Goal: Complete application form: Complete application form

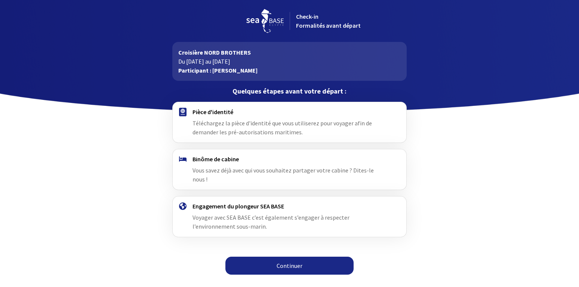
click at [286, 256] on link "Continuer" at bounding box center [289, 265] width 128 height 18
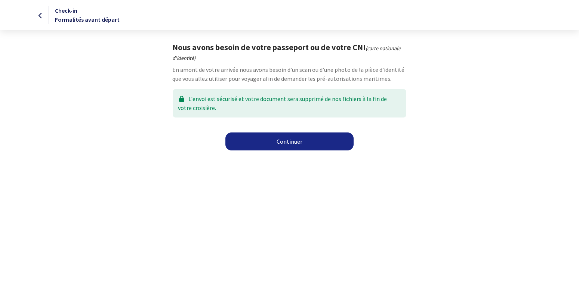
click at [297, 138] on link "Continuer" at bounding box center [289, 141] width 128 height 18
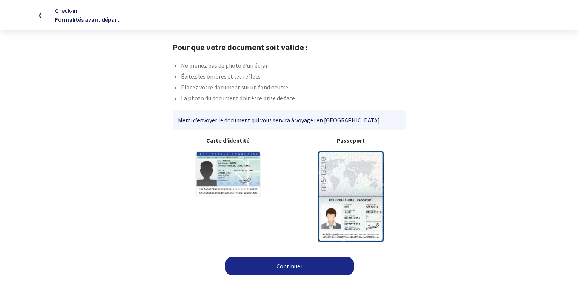
click at [293, 263] on link "Continuer" at bounding box center [289, 266] width 128 height 18
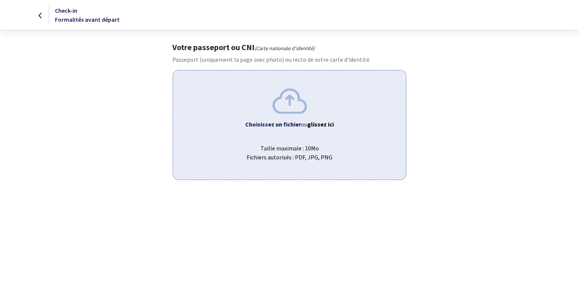
click at [278, 122] on b "Choisissez un fichier" at bounding box center [273, 123] width 56 height 7
click at [292, 101] on img at bounding box center [290, 100] width 34 height 25
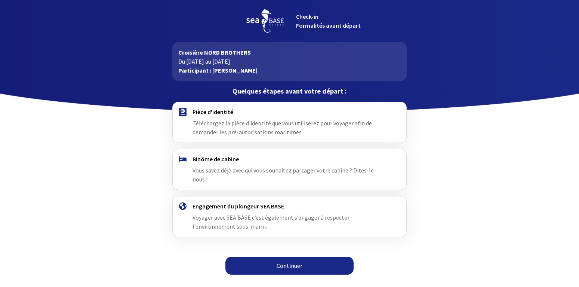
click at [291, 256] on link "Continuer" at bounding box center [289, 265] width 128 height 18
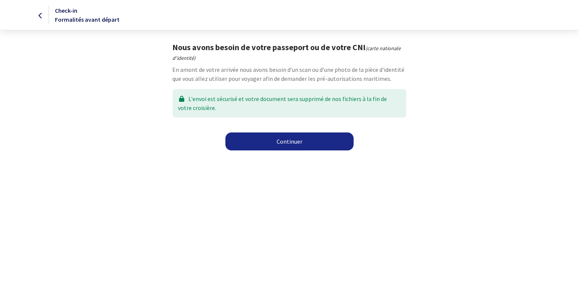
click at [294, 137] on link "Continuer" at bounding box center [289, 141] width 128 height 18
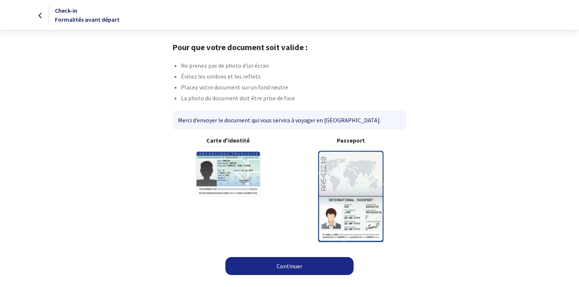
click at [289, 264] on link "Continuer" at bounding box center [289, 266] width 128 height 18
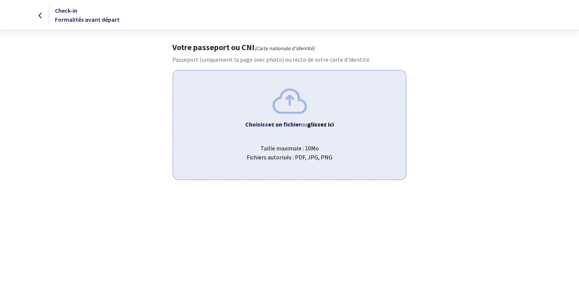
click at [287, 121] on b "Choisissez un fichier" at bounding box center [273, 123] width 56 height 7
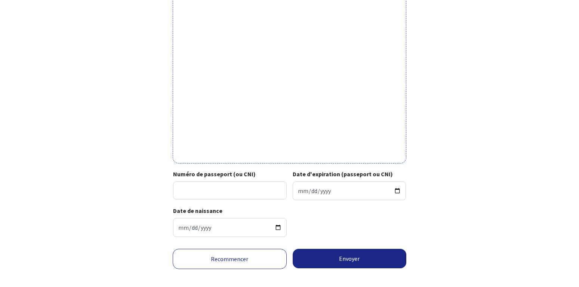
scroll to position [216, 0]
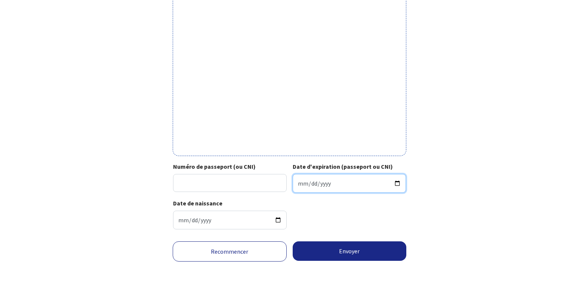
click at [301, 184] on input "Date d'expiration (passeport ou CNI)" at bounding box center [350, 183] width 114 height 19
type input "[DATE]"
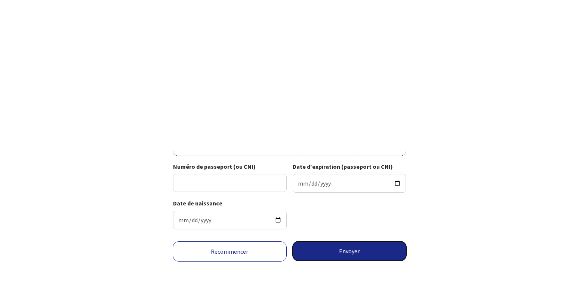
click at [349, 249] on button "Envoyer" at bounding box center [350, 250] width 114 height 19
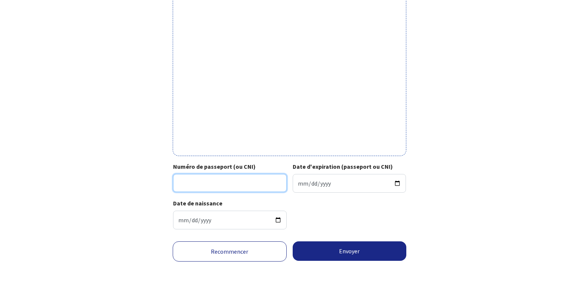
click at [185, 177] on input "Numéro de passeport (ou CNI)" at bounding box center [230, 183] width 114 height 18
type input "21CK51080"
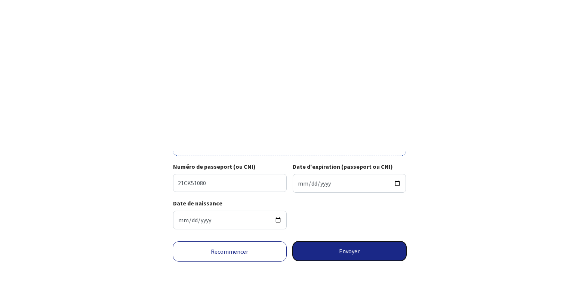
click at [352, 247] on button "Envoyer" at bounding box center [350, 250] width 114 height 19
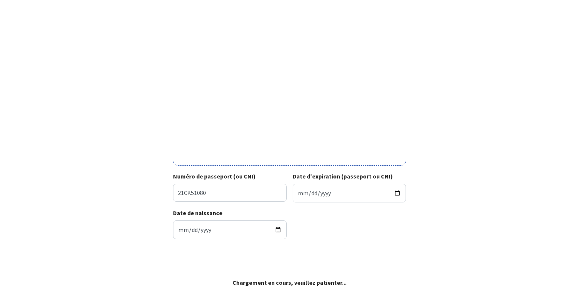
scroll to position [205, 0]
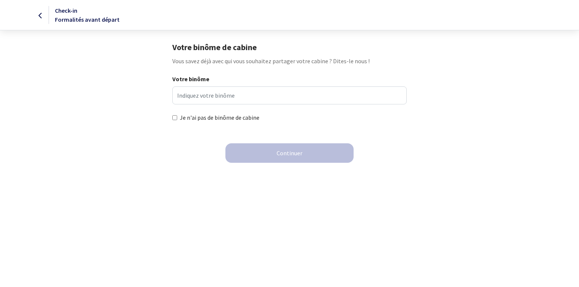
click at [176, 117] on input "Je n'ai pas de binôme de cabine" at bounding box center [174, 117] width 5 height 5
checkbox input "true"
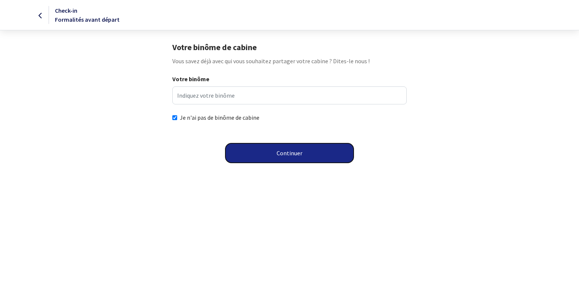
click at [292, 150] on button "Continuer" at bounding box center [289, 152] width 128 height 19
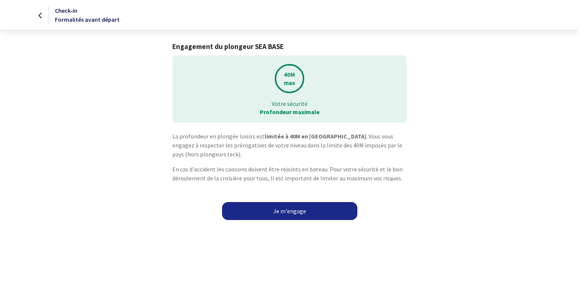
click at [293, 209] on link "Je m'engage" at bounding box center [289, 211] width 135 height 18
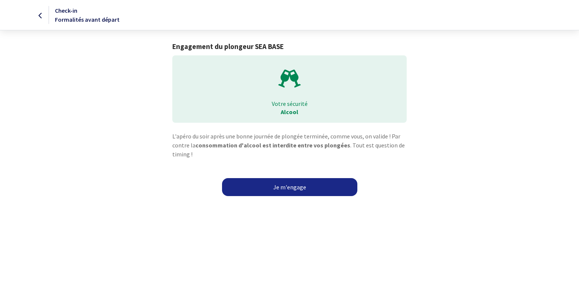
click at [285, 185] on link "Je m'engage" at bounding box center [289, 187] width 135 height 18
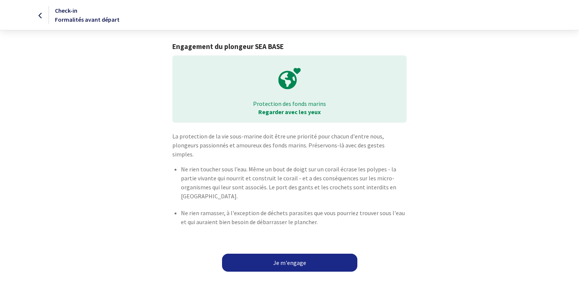
click at [291, 253] on link "Je m'engage" at bounding box center [289, 262] width 135 height 18
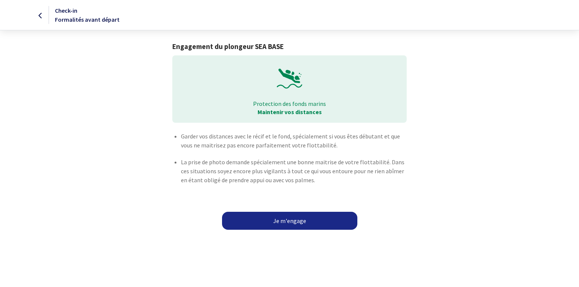
click at [289, 219] on link "Je m'engage" at bounding box center [289, 221] width 135 height 18
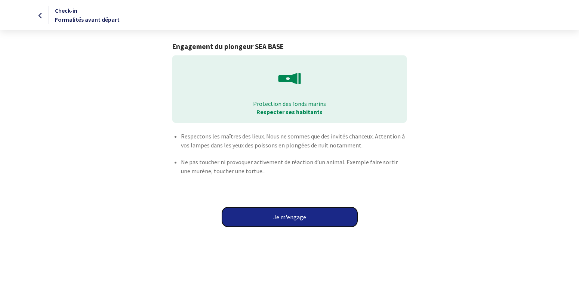
click at [292, 215] on button "Je m'engage" at bounding box center [289, 216] width 135 height 19
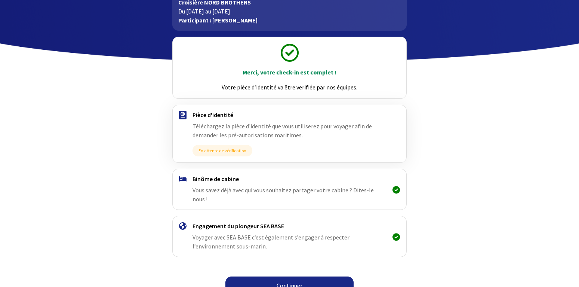
scroll to position [53, 0]
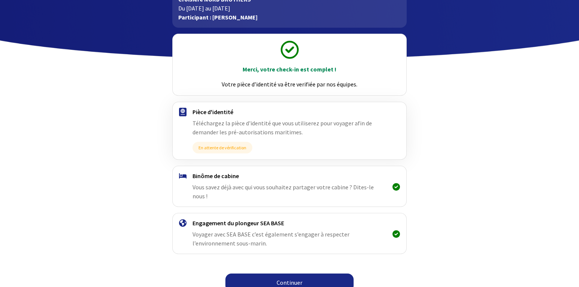
click at [288, 273] on link "Continuer" at bounding box center [289, 282] width 128 height 18
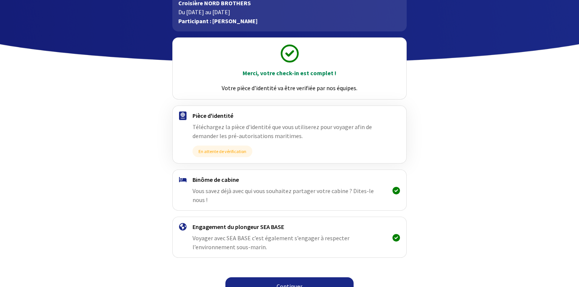
scroll to position [53, 0]
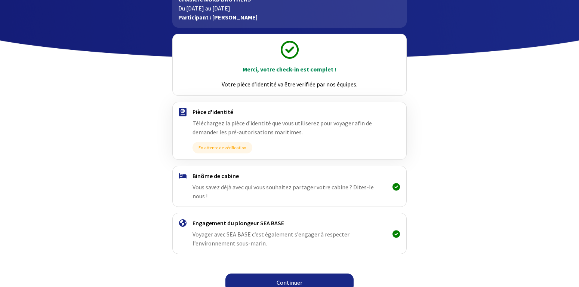
click at [288, 273] on link "Continuer" at bounding box center [289, 282] width 128 height 18
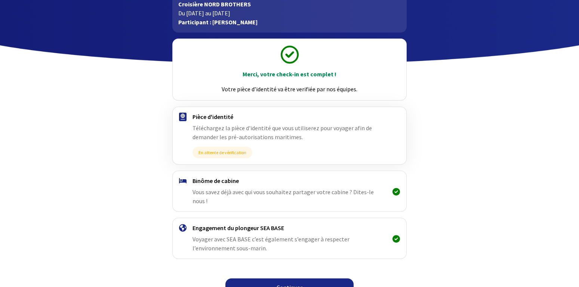
scroll to position [53, 0]
